Goal: Navigation & Orientation: Find specific page/section

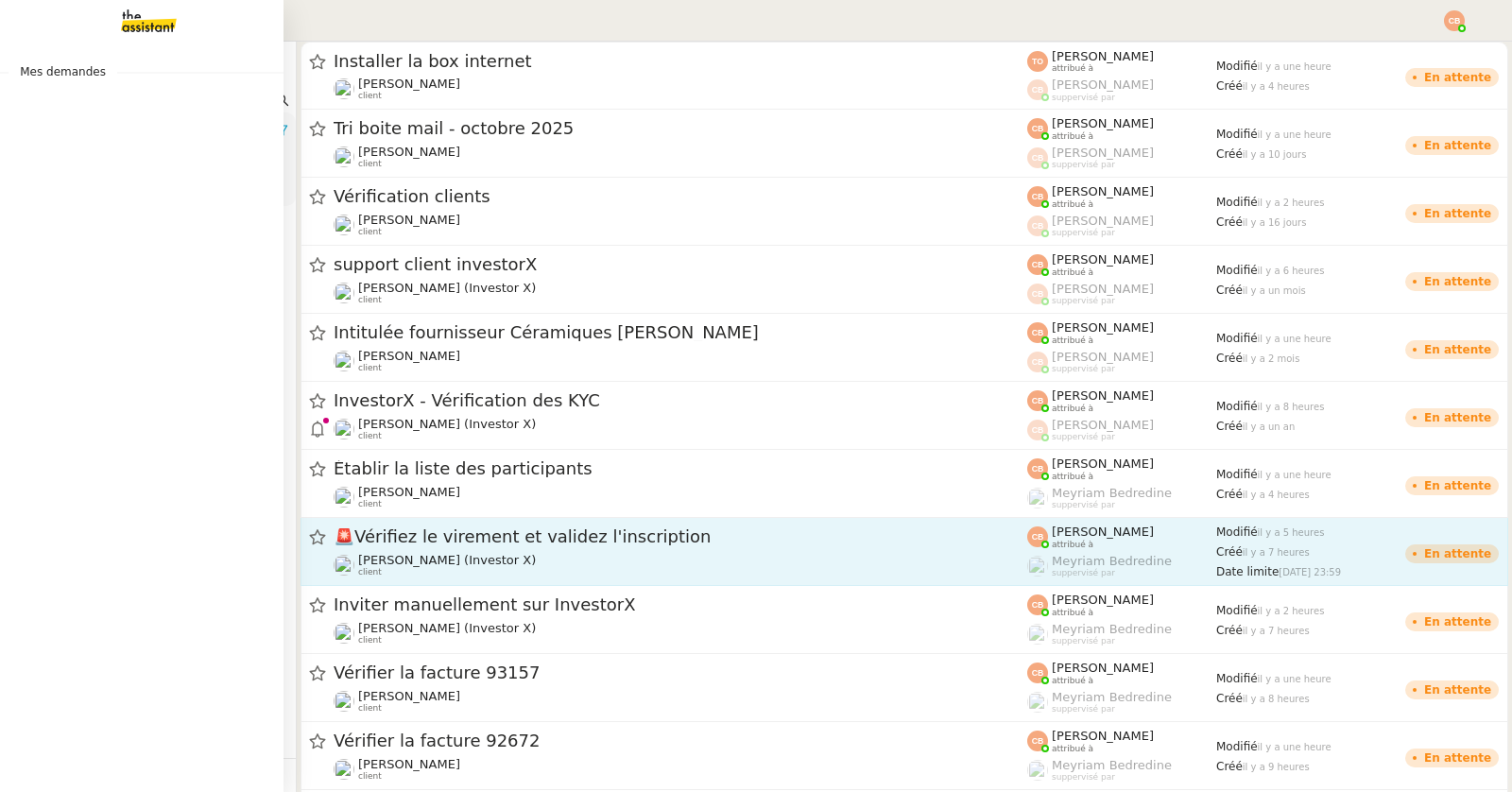
click at [530, 538] on nz-layout "Mes demandes Demandes Live Statuts Ouvert En attente Programmé Aide Nouvelle de…" at bounding box center [756, 396] width 1512 height 792
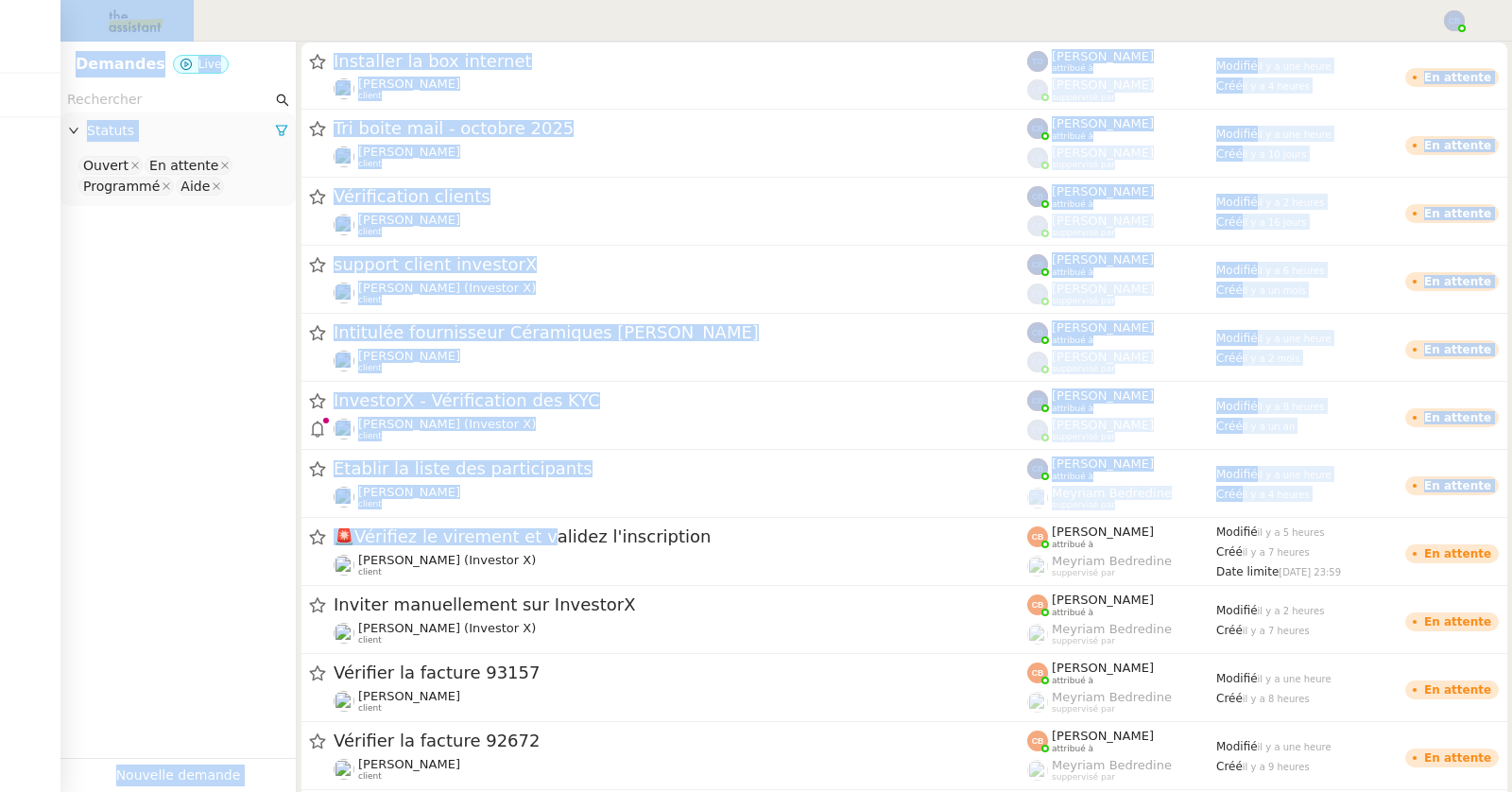
click at [168, 370] on app-tickets-filter "Statuts Ouvert En attente Programmé Aide" at bounding box center [178, 422] width 236 height 671
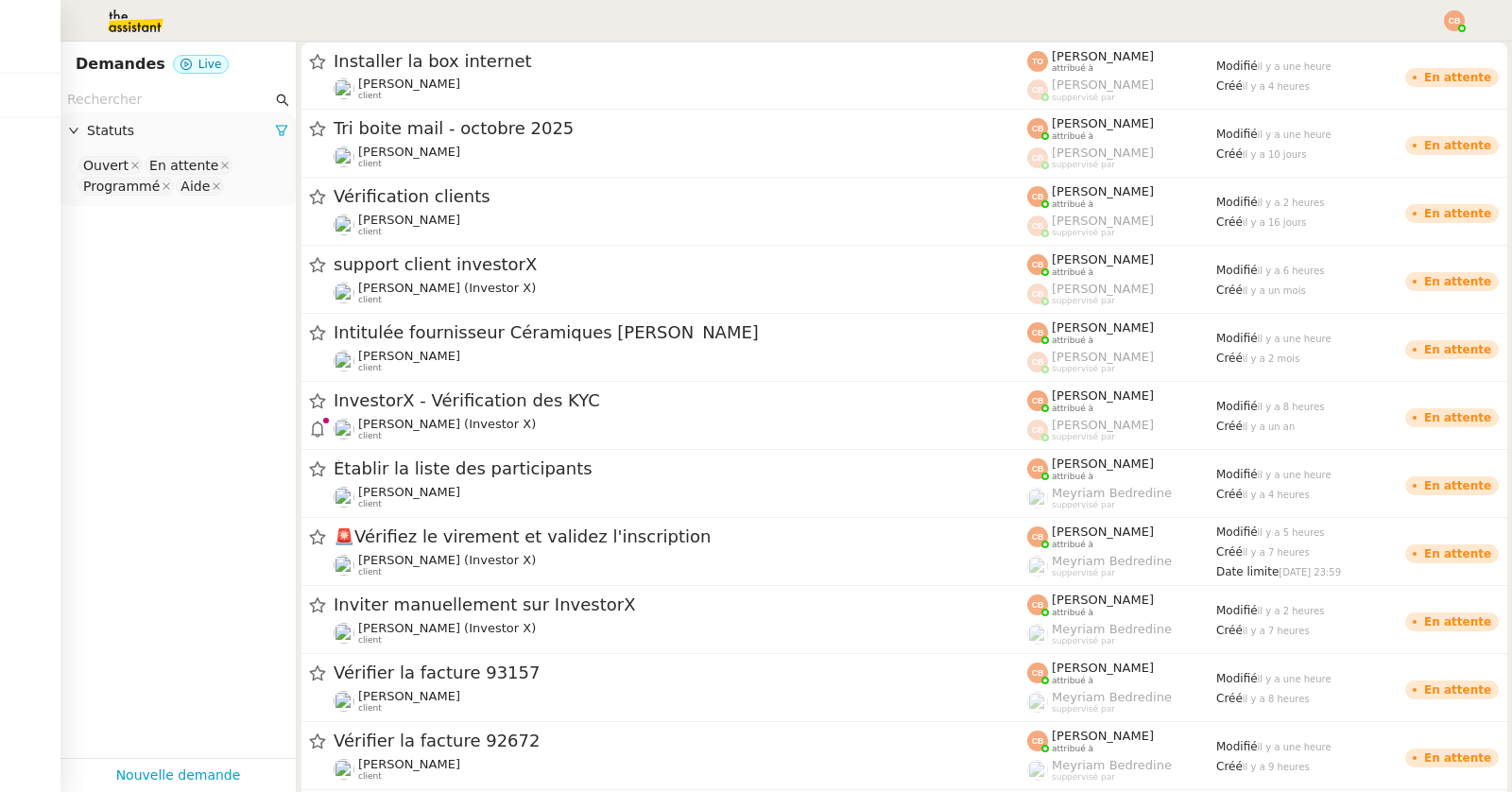
click at [104, 70] on nz-page-header-title "Demandes" at bounding box center [120, 64] width 90 height 27
